Goal: Task Accomplishment & Management: Use online tool/utility

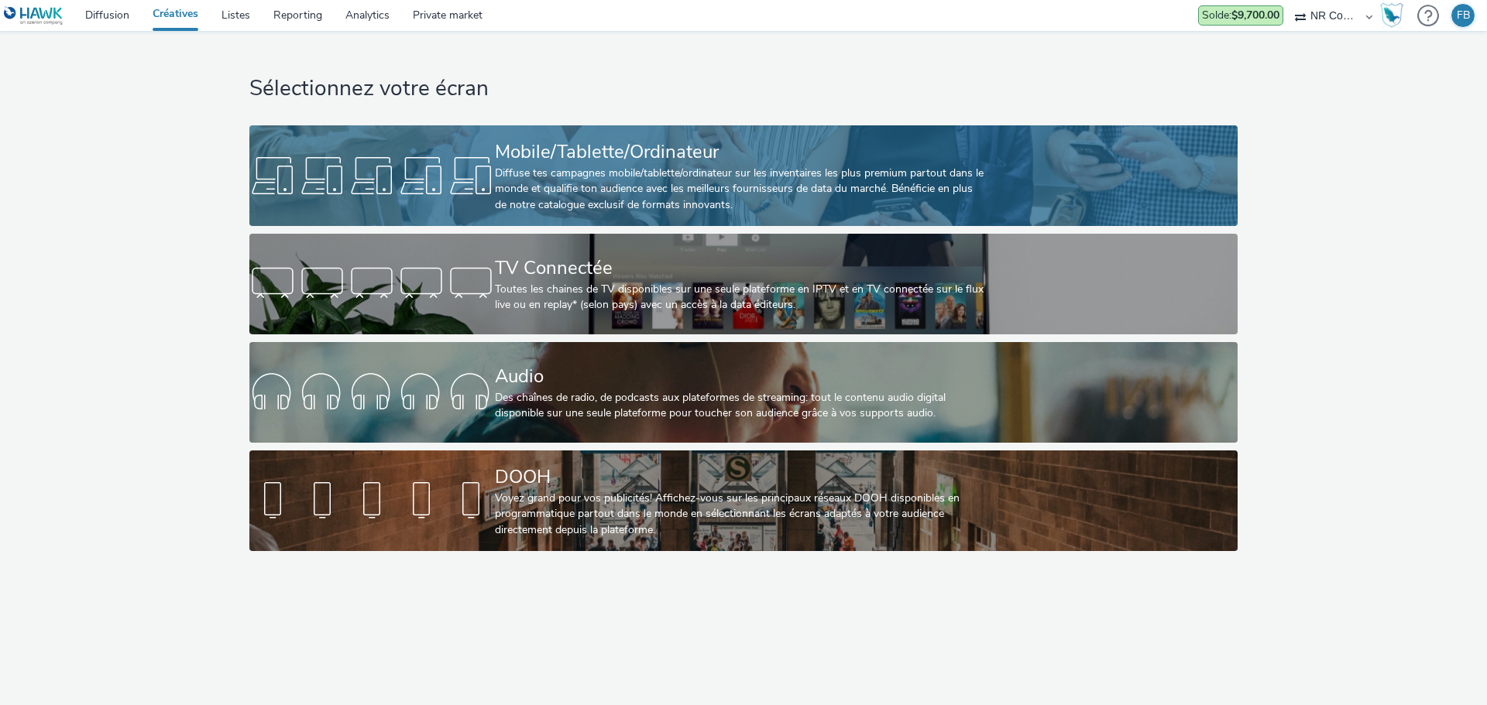
click at [520, 142] on div "Mobile/Tablette/Ordinateur" at bounding box center [740, 152] width 491 height 27
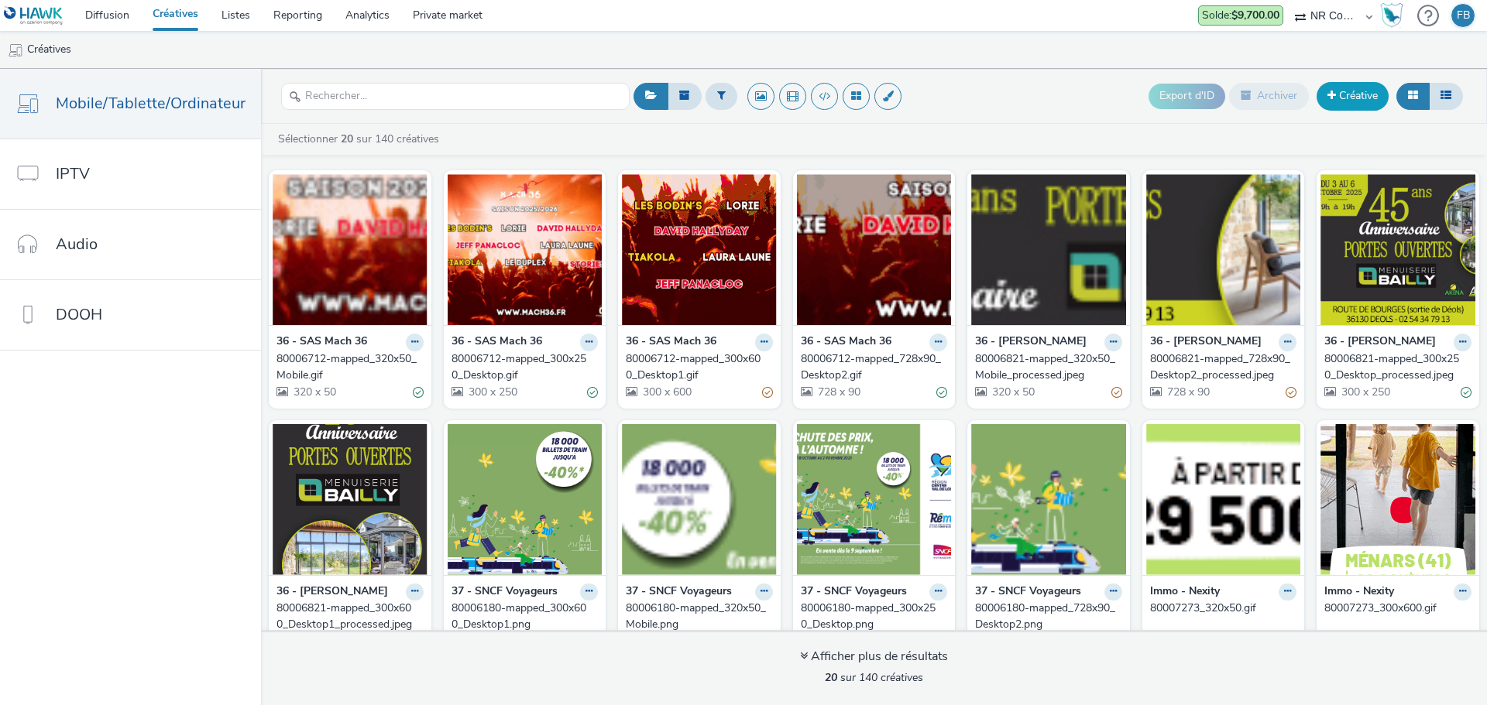
click at [1355, 94] on link "Créative" at bounding box center [1352, 96] width 72 height 28
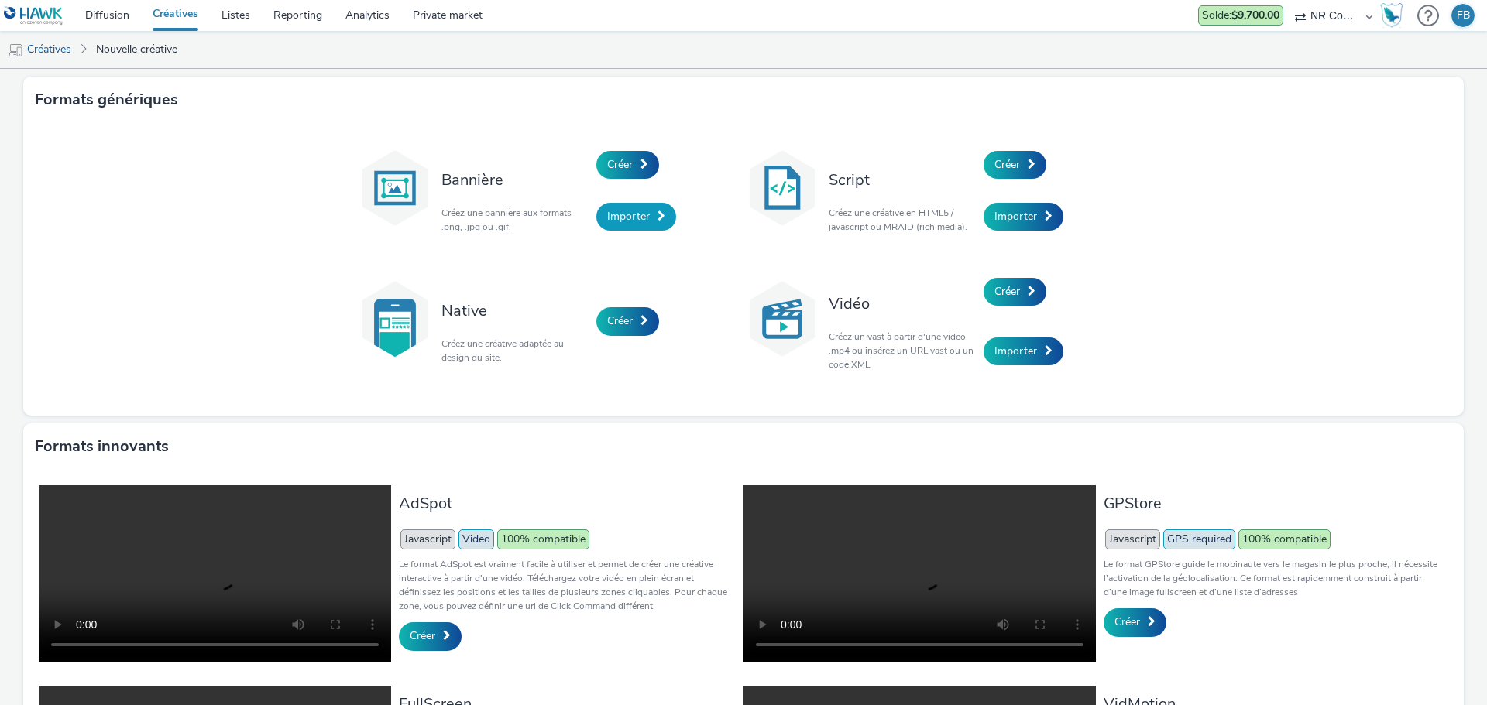
click at [612, 213] on span "Importer" at bounding box center [628, 216] width 43 height 15
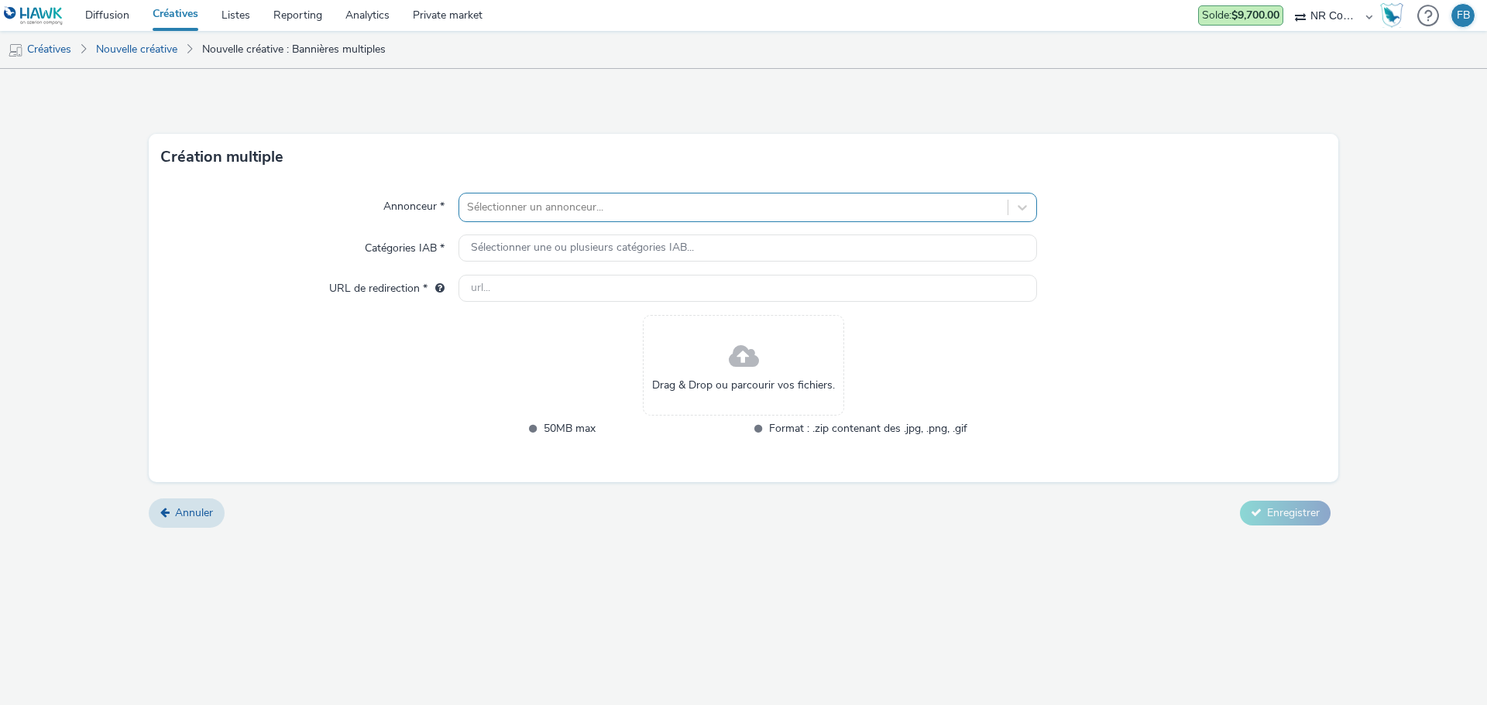
click at [750, 212] on div at bounding box center [733, 207] width 533 height 19
type input "37 - p"
click at [592, 250] on span "37 - Puzzle Centre" at bounding box center [579, 252] width 90 height 15
type input "http://puzzle-centre.fr"
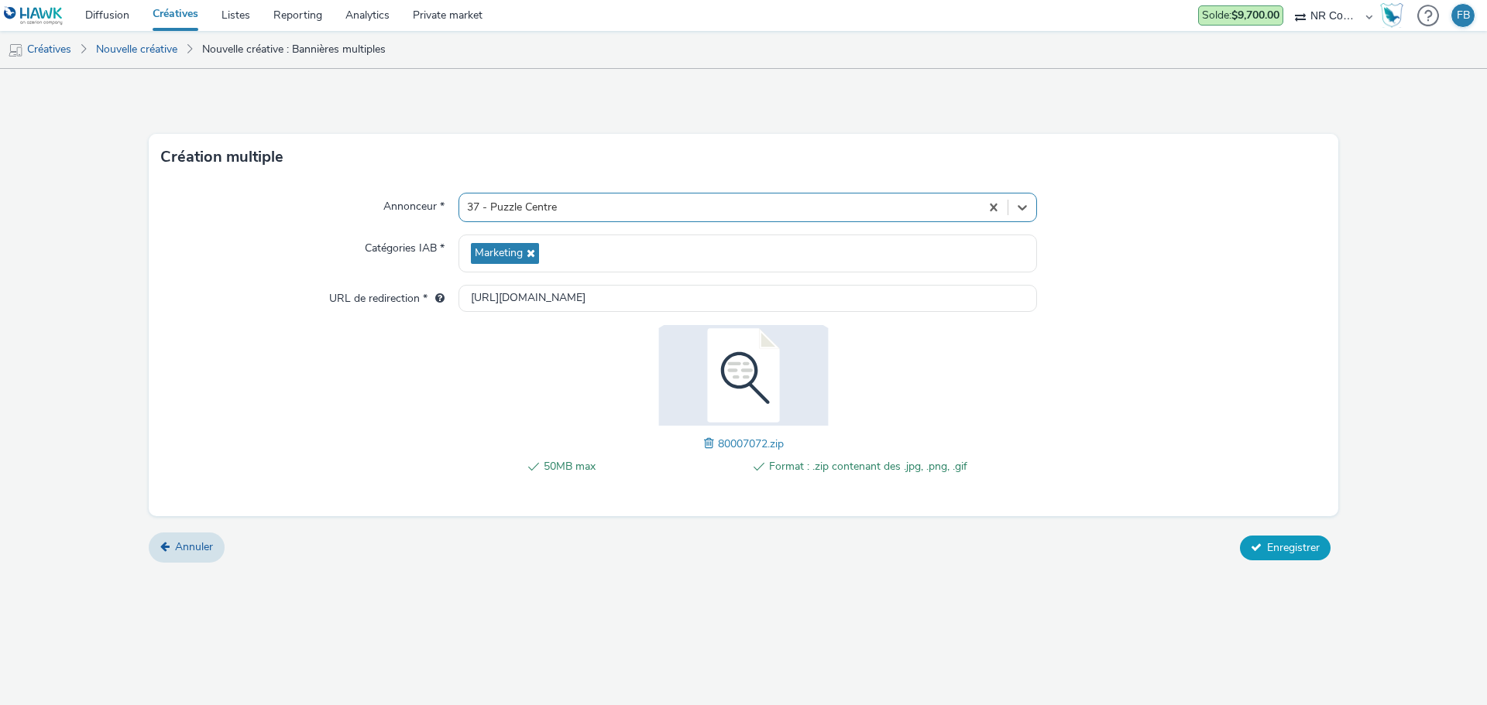
click at [1272, 547] on span "Enregistrer" at bounding box center [1293, 548] width 53 height 15
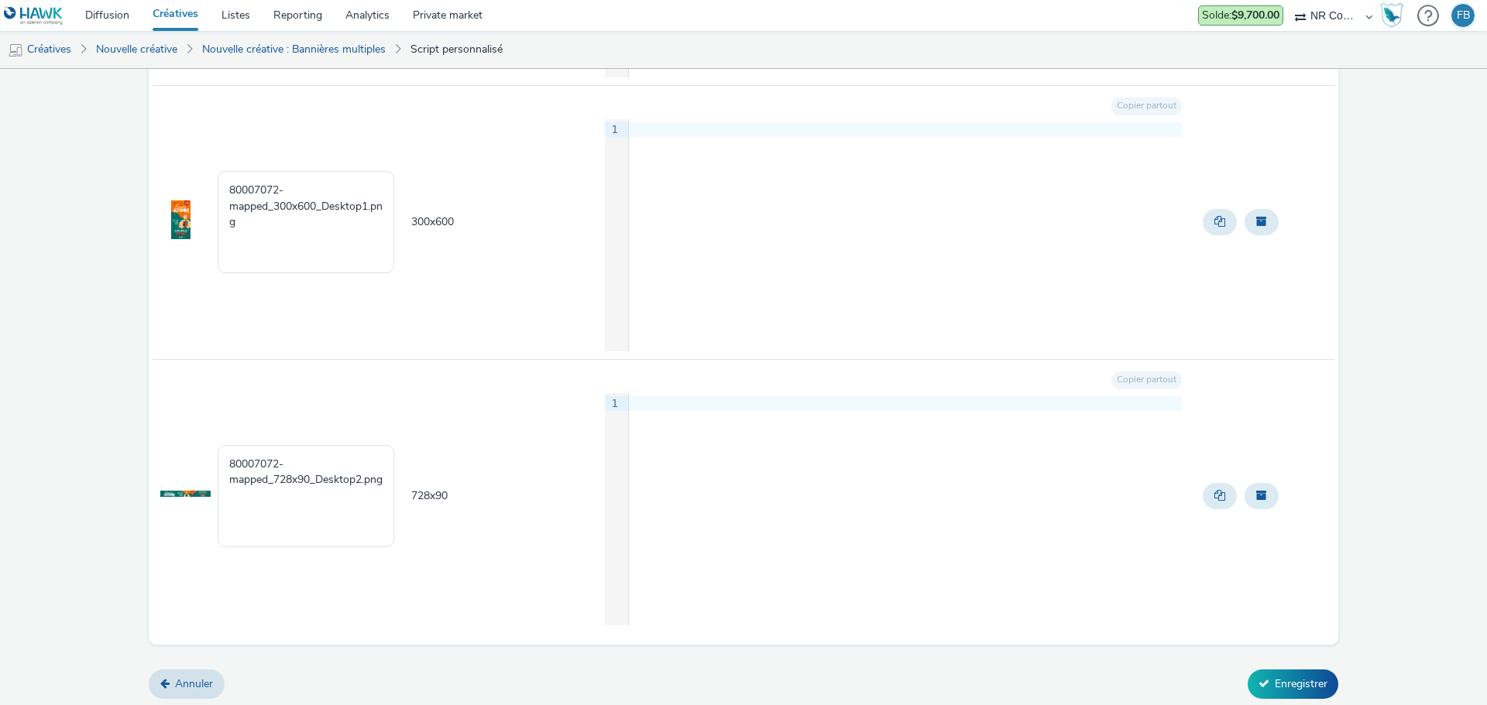
scroll to position [704, 0]
click at [1283, 677] on button "Enregistrer" at bounding box center [1293, 682] width 91 height 29
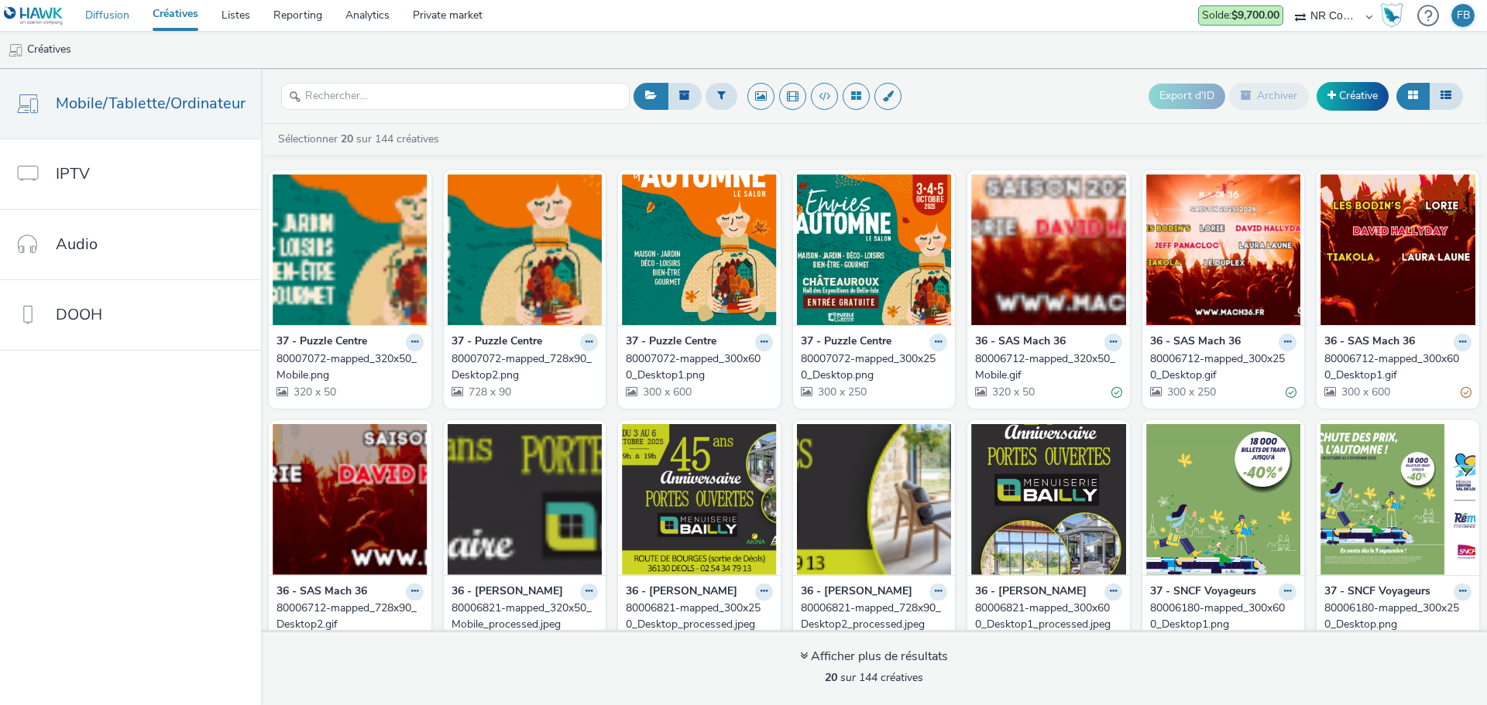
click at [120, 12] on link "Diffusion" at bounding box center [107, 15] width 67 height 31
